Goal: Check status

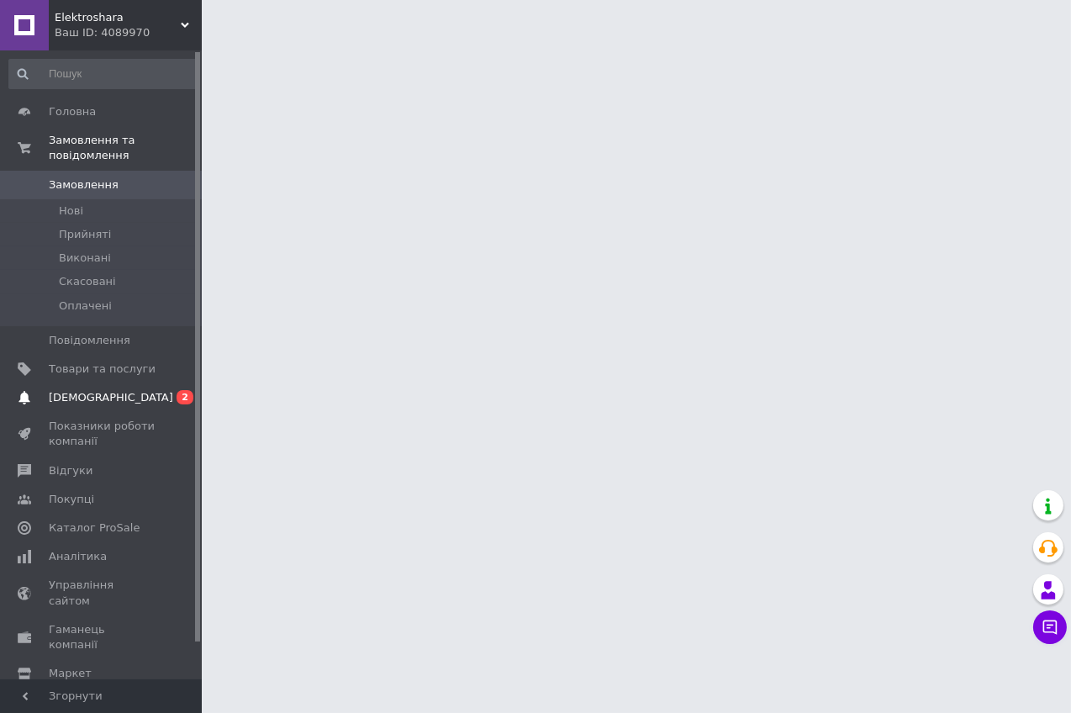
click at [182, 390] on span "2" at bounding box center [185, 397] width 17 height 14
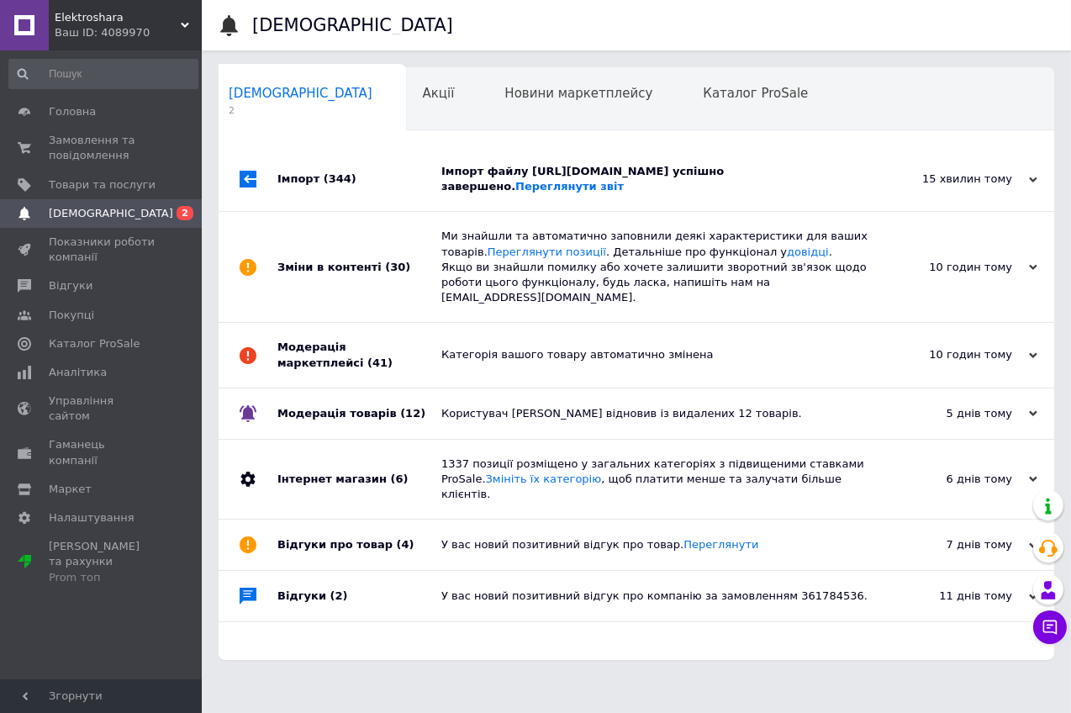
scroll to position [0, 8]
click at [1031, 181] on use at bounding box center [1033, 179] width 8 height 5
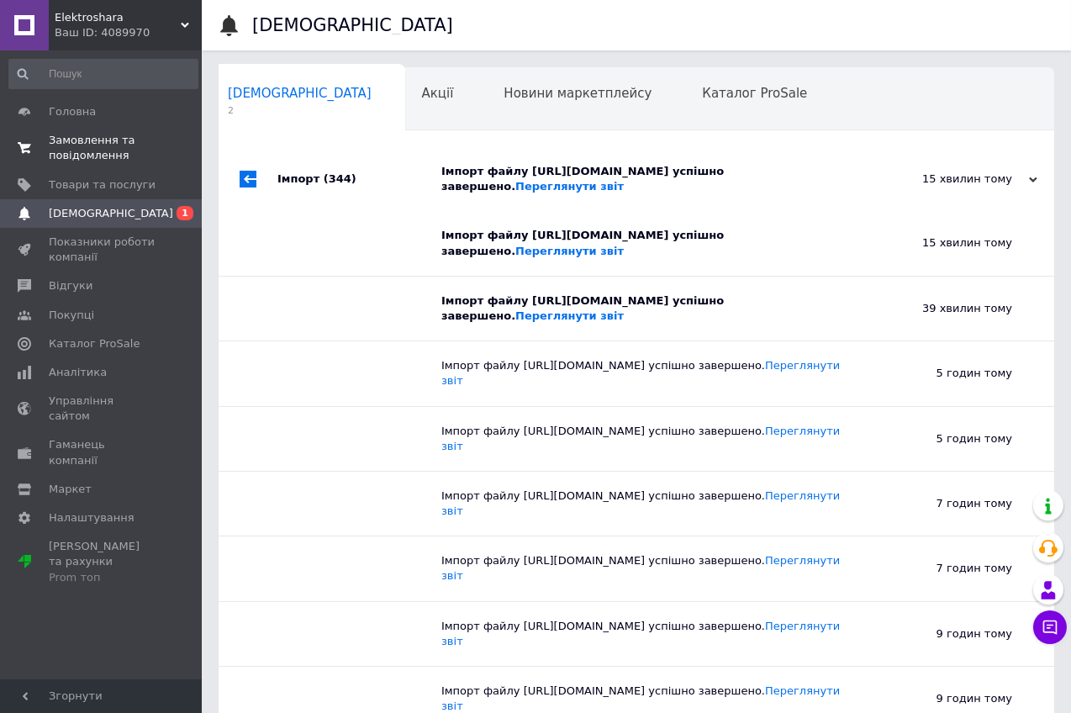
click at [87, 136] on span "Замовлення та повідомлення" at bounding box center [102, 148] width 107 height 30
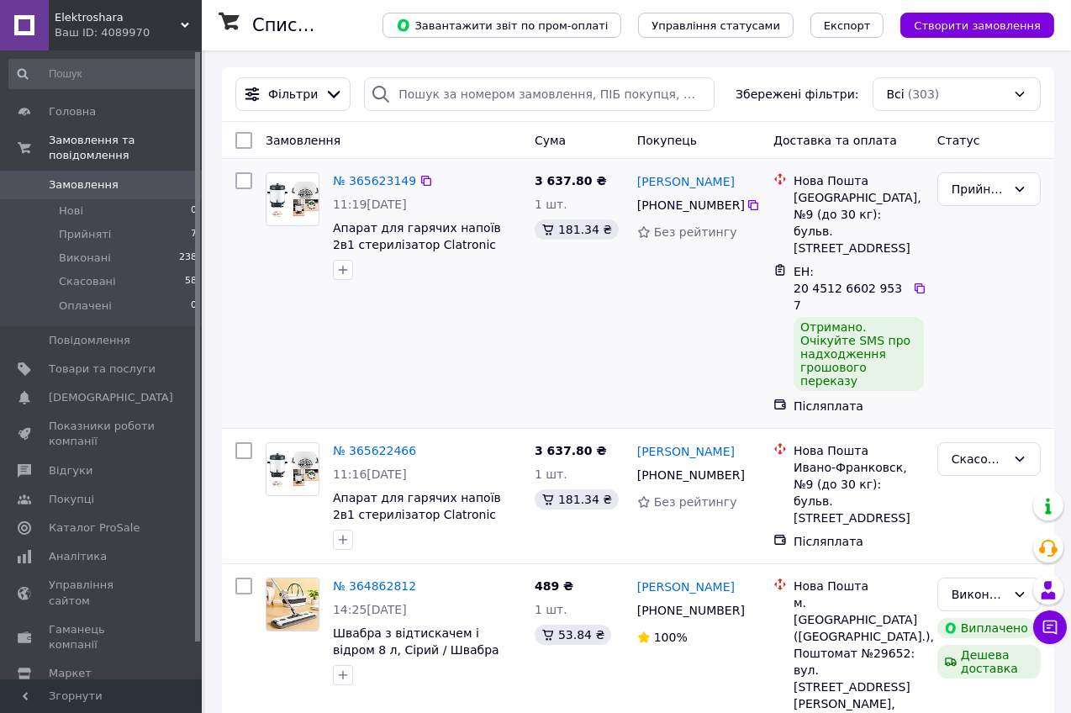
click at [1013, 287] on div "Прийнято" at bounding box center [989, 294] width 117 height 256
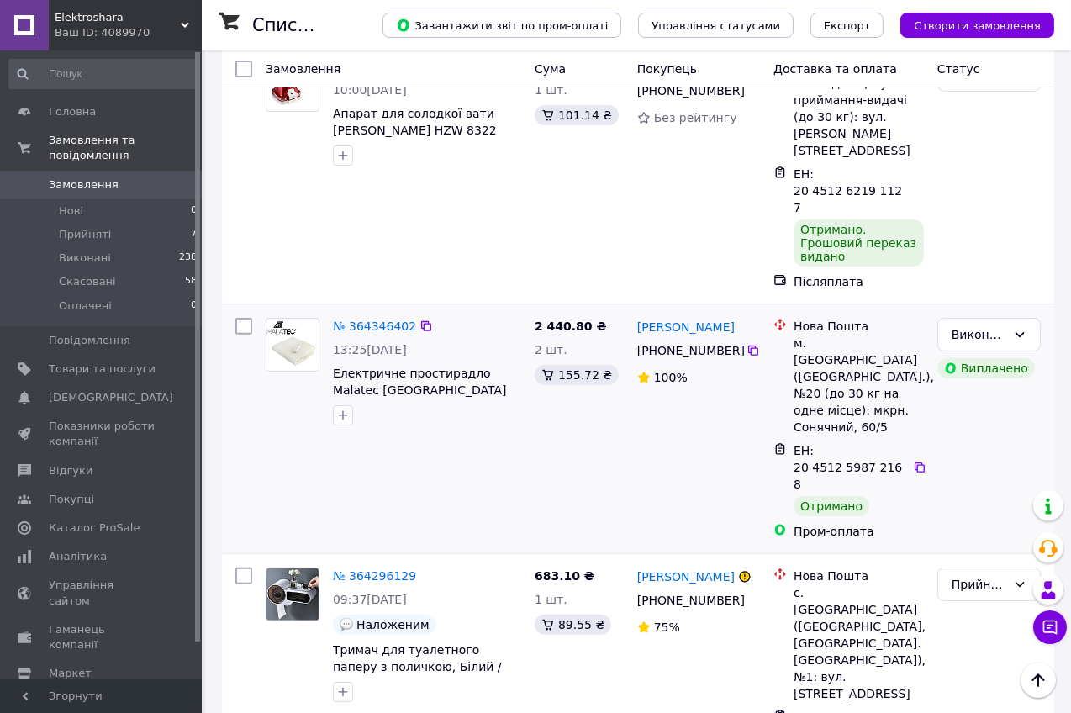
scroll to position [827, 0]
